Goal: Transaction & Acquisition: Book appointment/travel/reservation

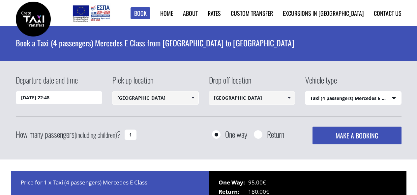
select select "540"
click at [341, 97] on select "Select vehicle type Taxi (4 passengers) Mercedes E Class Mini Van (7 passengers…" at bounding box center [353, 99] width 96 height 14
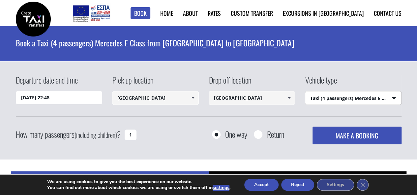
click at [341, 97] on select "Select vehicle type Taxi (4 passengers) Mercedes E Class Mini Van (7 passengers…" at bounding box center [353, 99] width 96 height 14
click at [265, 135] on div "Return" at bounding box center [269, 134] width 30 height 8
click at [257, 135] on input "Return" at bounding box center [258, 135] width 8 height 8
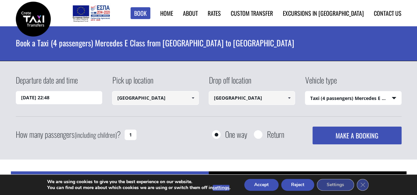
radio input "true"
type input "[GEOGRAPHIC_DATA]"
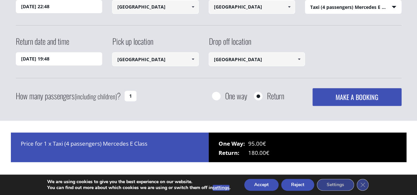
scroll to position [92, 0]
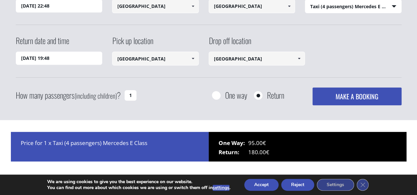
click at [330, 101] on button "MAKE A BOOKING" at bounding box center [356, 97] width 89 height 18
